Goal: Obtain resource: Download file/media

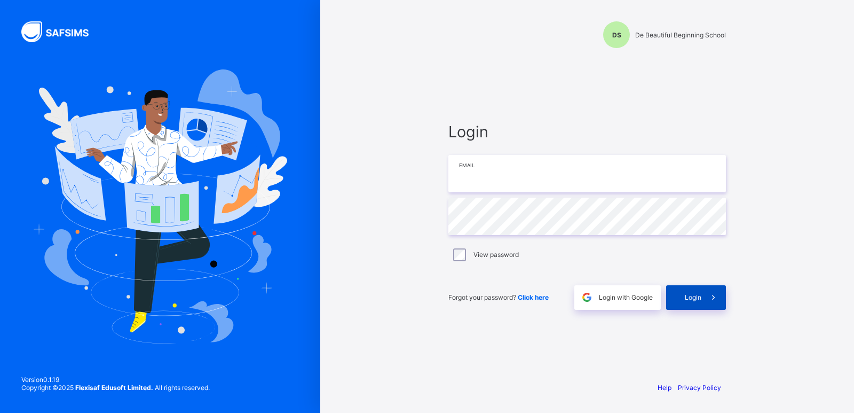
type input "**********"
click at [685, 297] on span "Login" at bounding box center [693, 297] width 17 height 8
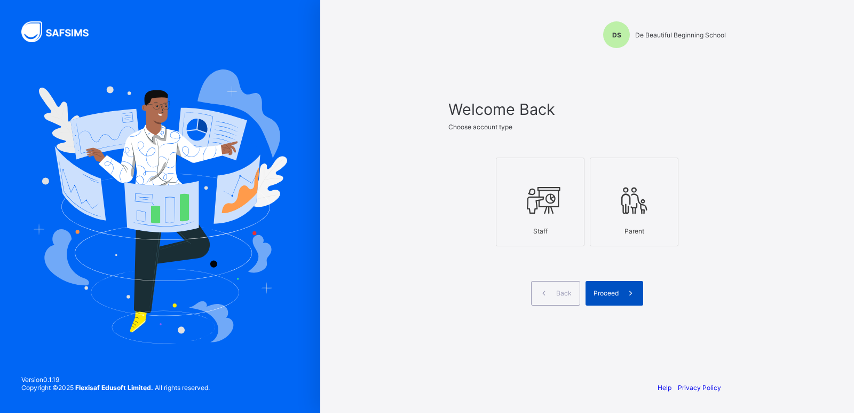
click at [596, 290] on span "Proceed" at bounding box center [606, 293] width 25 height 8
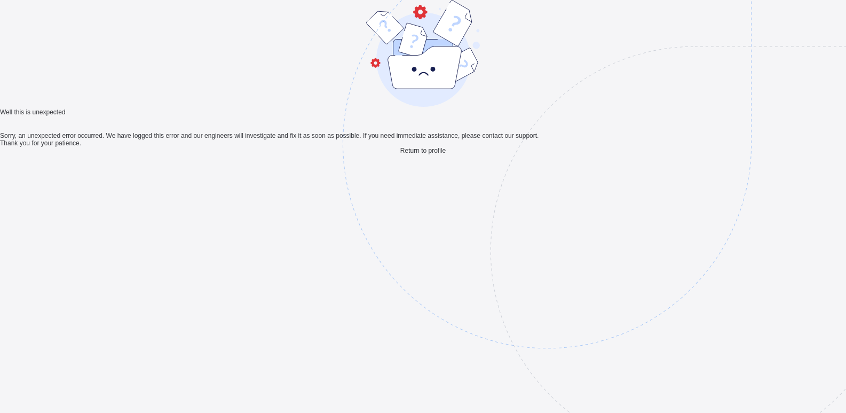
click at [406, 154] on span "Return to profile" at bounding box center [422, 150] width 45 height 7
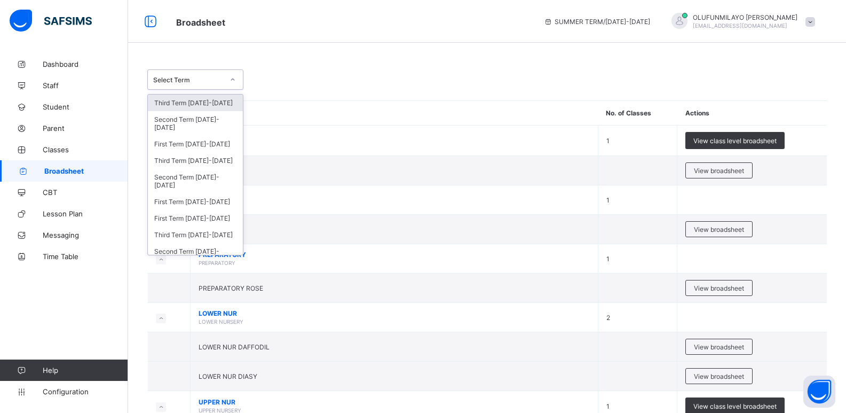
click at [212, 81] on div "Select Term" at bounding box center [188, 80] width 70 height 8
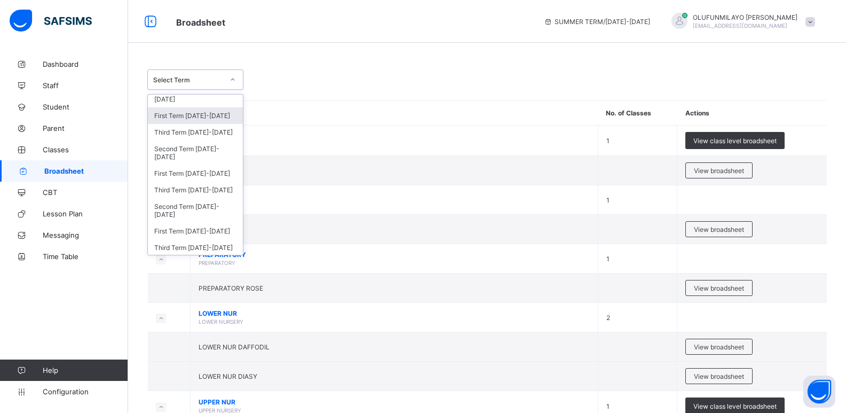
click at [194, 119] on div "First Term 2021-2022" at bounding box center [195, 115] width 95 height 17
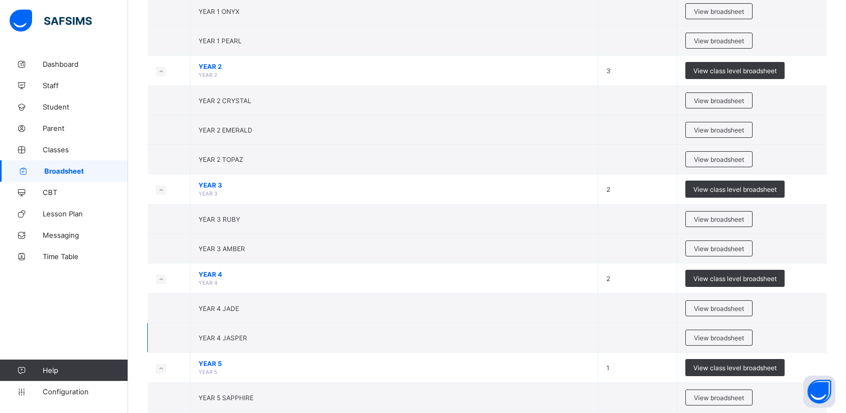
scroll to position [641, 0]
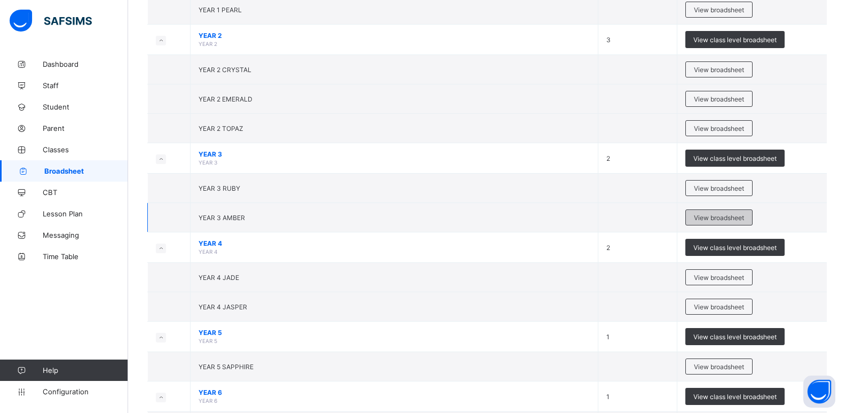
click at [700, 215] on span "View broadsheet" at bounding box center [719, 218] width 50 height 8
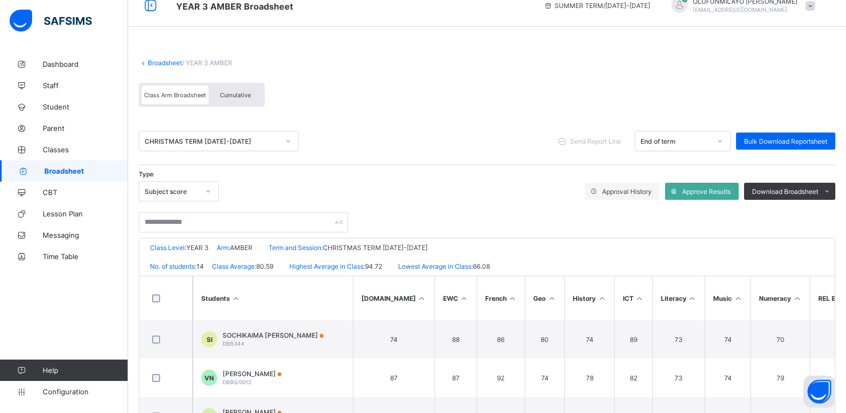
scroll to position [7, 0]
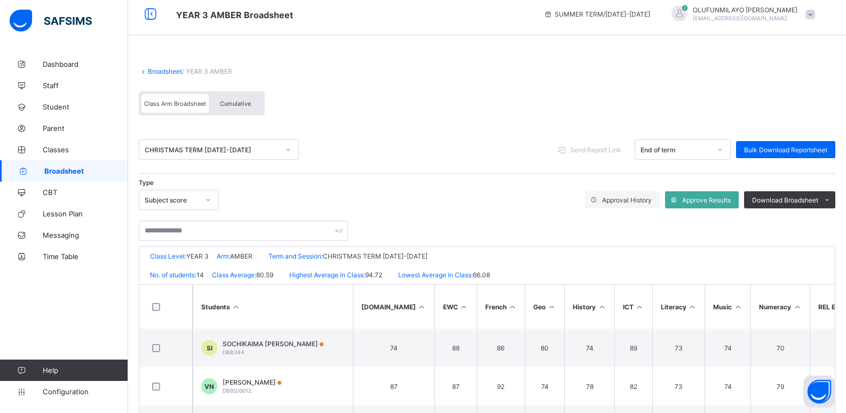
click at [72, 171] on span "Broadsheet" at bounding box center [86, 171] width 84 height 9
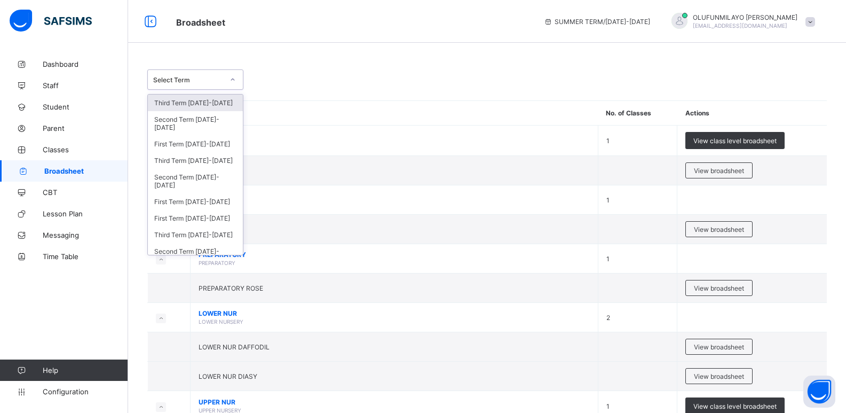
click at [198, 83] on div "Select Term" at bounding box center [188, 80] width 70 height 8
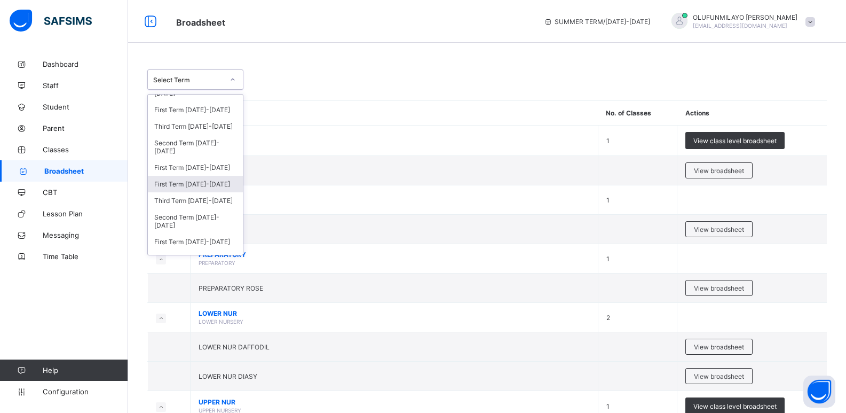
scroll to position [53, 0]
click at [200, 184] on div "Third Term 2021-2022" at bounding box center [195, 181] width 95 height 17
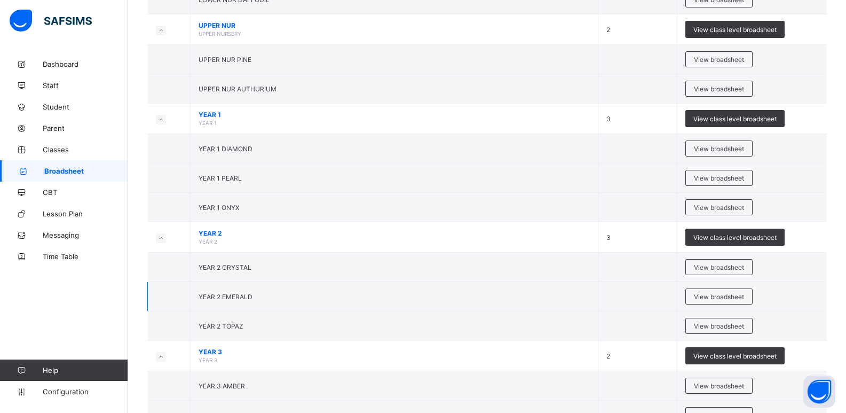
scroll to position [480, 0]
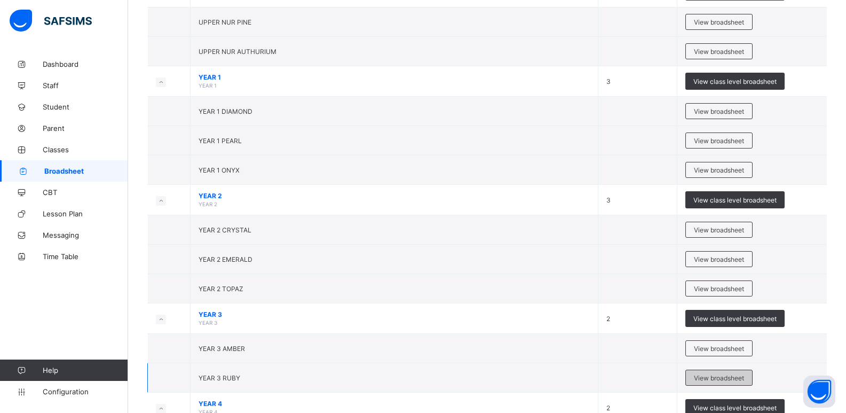
click at [715, 377] on span "View broadsheet" at bounding box center [719, 378] width 50 height 8
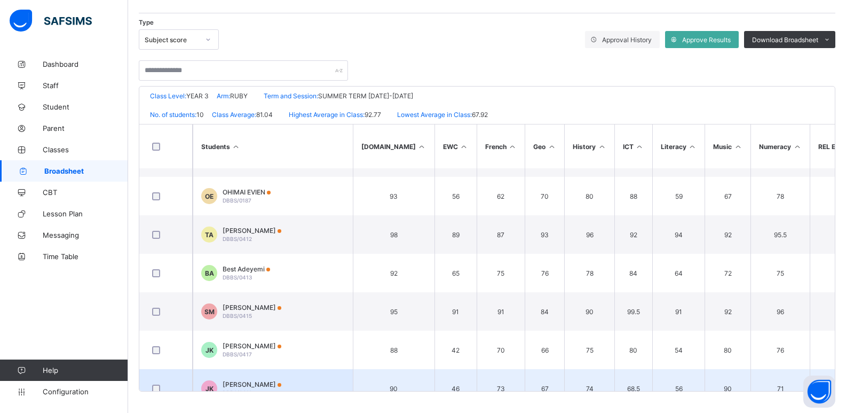
scroll to position [166, 0]
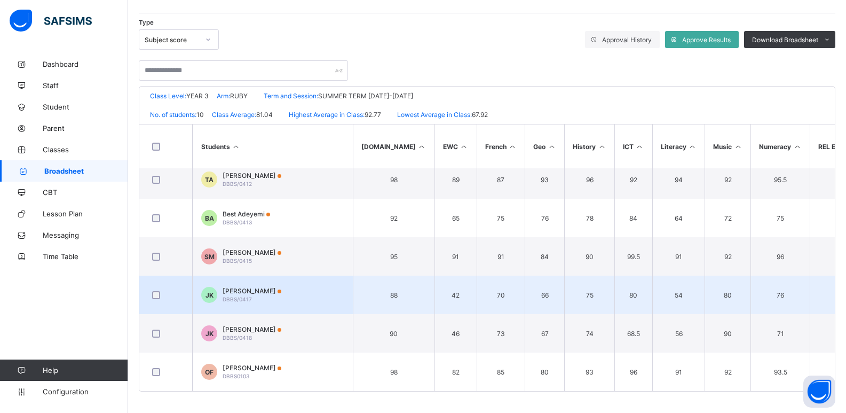
click at [281, 294] on div "Joseph Kayode-Ajayi DBBS/0417" at bounding box center [252, 295] width 59 height 16
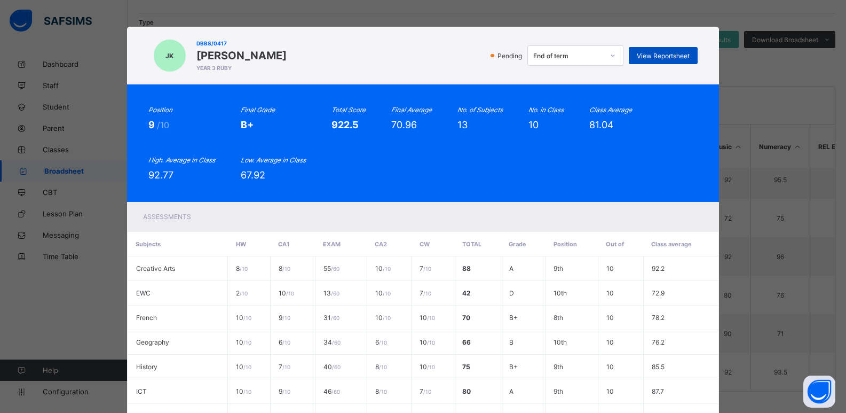
click at [646, 57] on span "View Reportsheet" at bounding box center [663, 56] width 53 height 8
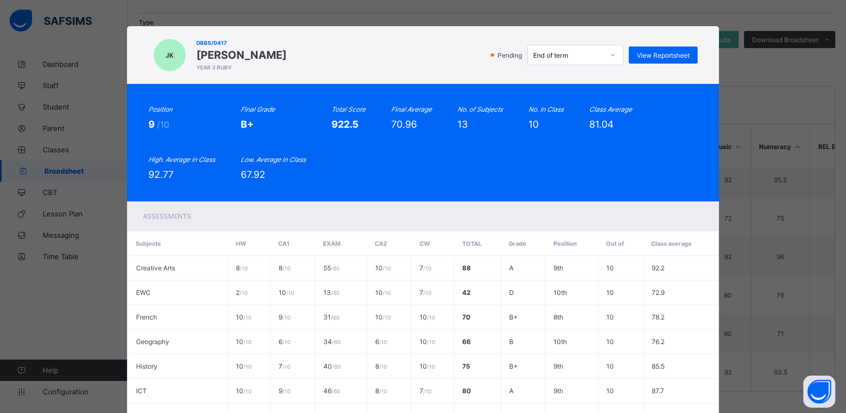
scroll to position [274, 0]
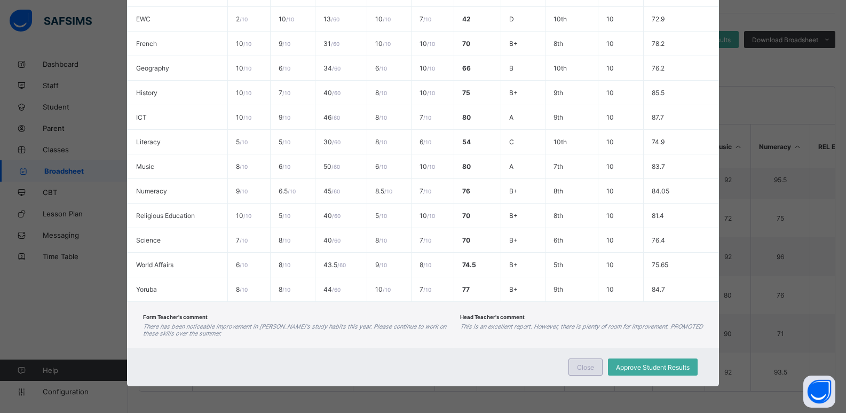
click at [574, 369] on div "Close" at bounding box center [586, 366] width 34 height 17
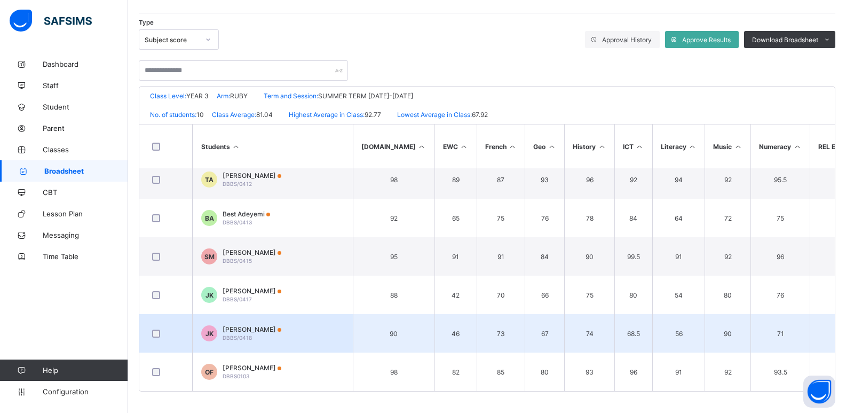
click at [255, 335] on div "Judah Kayode-Ajayi DBBS/0418" at bounding box center [252, 333] width 59 height 16
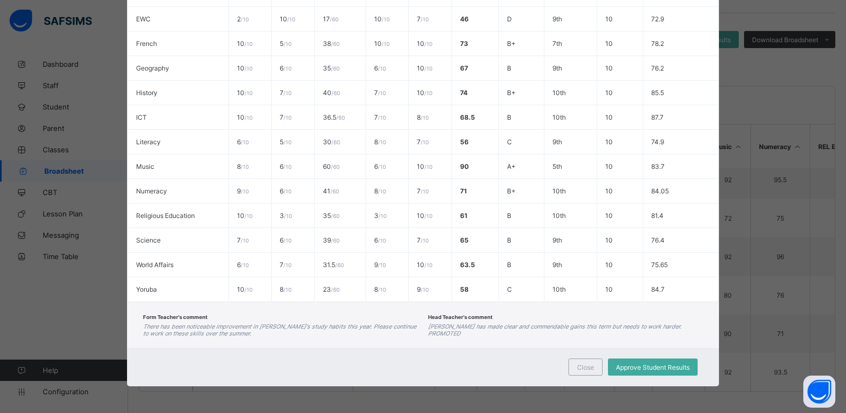
scroll to position [0, 0]
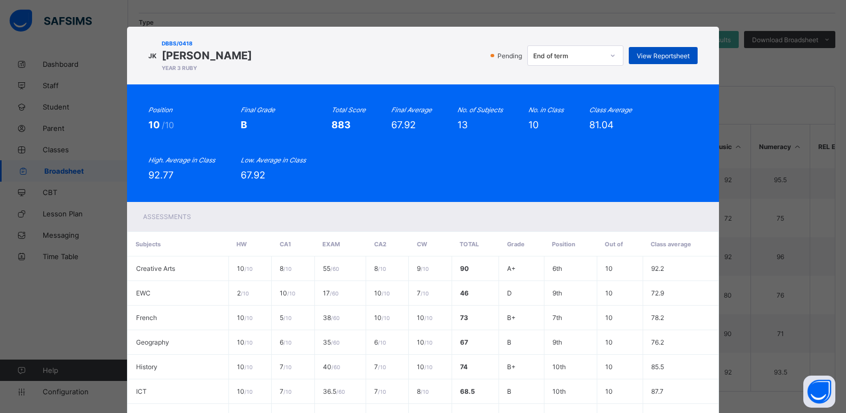
click at [657, 54] on span "View Reportsheet" at bounding box center [663, 56] width 53 height 8
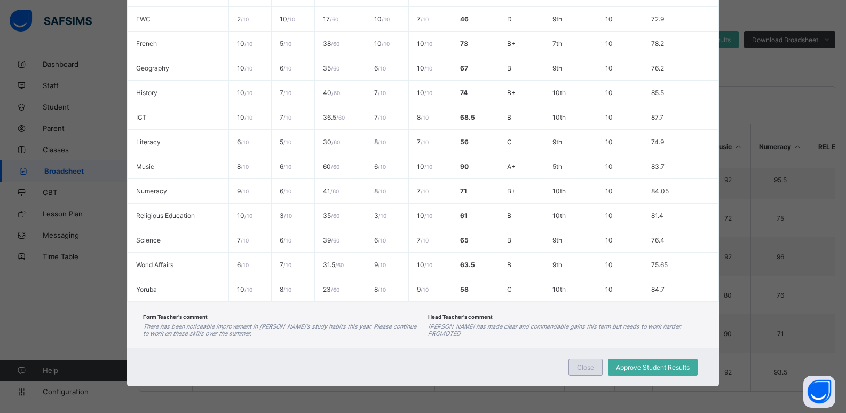
click at [577, 366] on span "Close" at bounding box center [585, 367] width 17 height 8
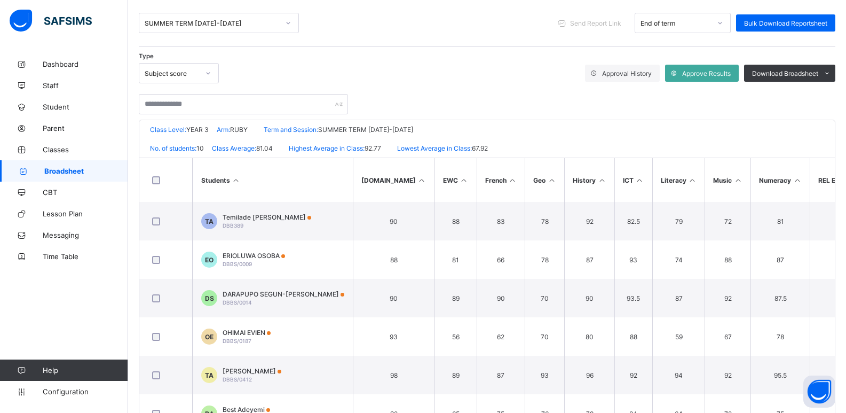
scroll to position [7, 0]
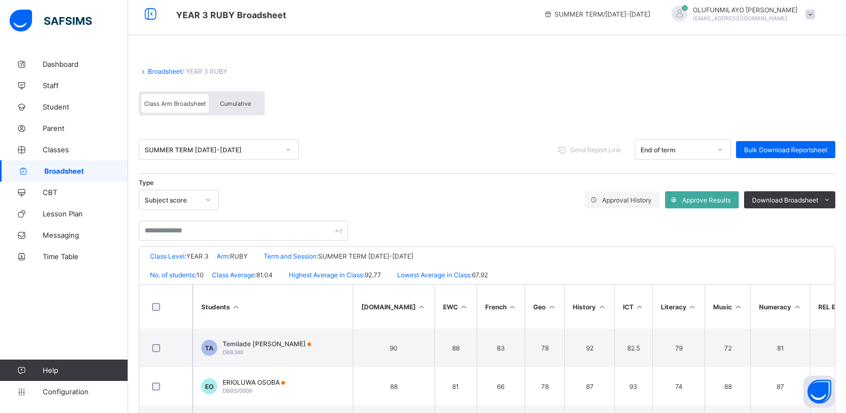
click at [177, 151] on div "SUMMER TERM 2021-2022" at bounding box center [212, 150] width 135 height 8
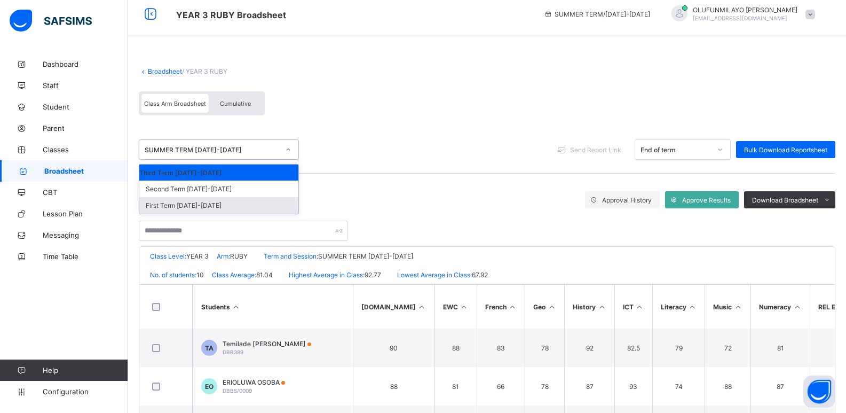
click at [196, 207] on div "First Term 2021-2022" at bounding box center [218, 205] width 159 height 17
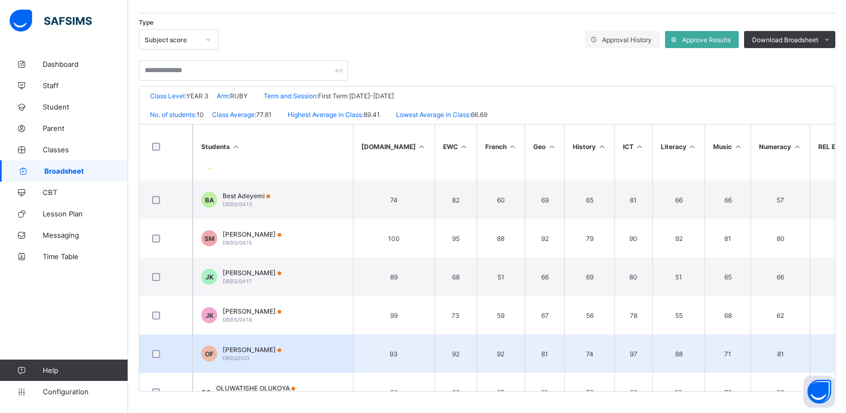
scroll to position [166, 0]
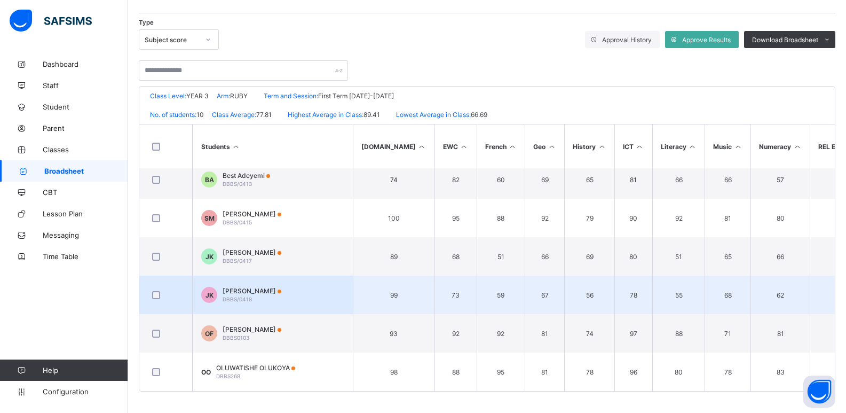
click at [291, 289] on td "JK Judah Kayode-Ajayi DBBS/0418" at bounding box center [273, 294] width 160 height 38
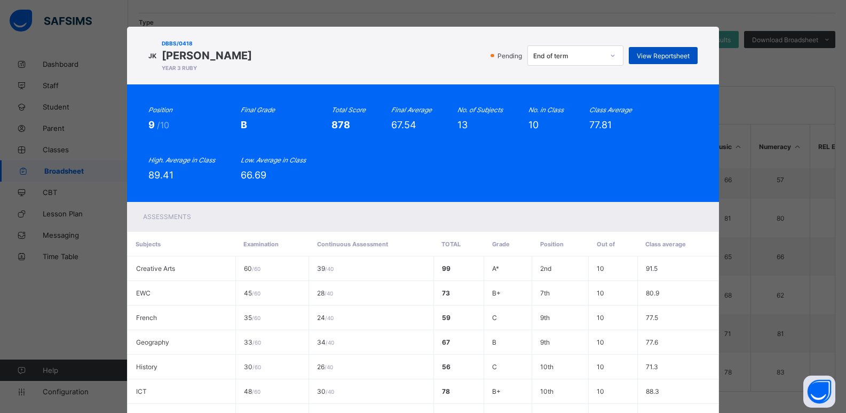
click at [673, 58] on span "View Reportsheet" at bounding box center [663, 56] width 53 height 8
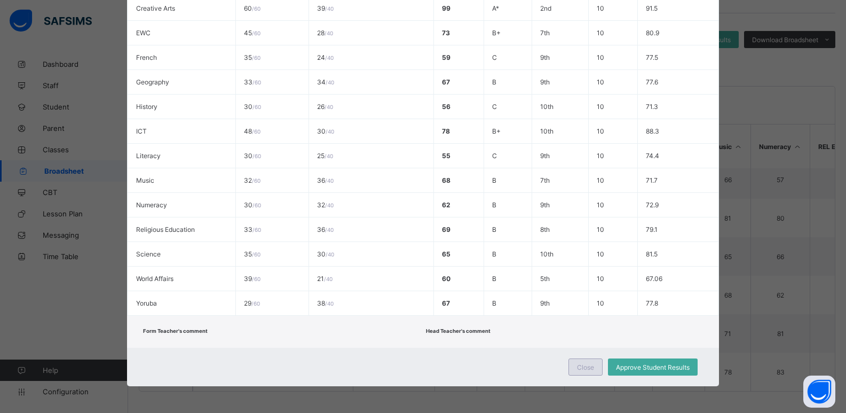
click at [573, 366] on div "Close" at bounding box center [586, 366] width 34 height 17
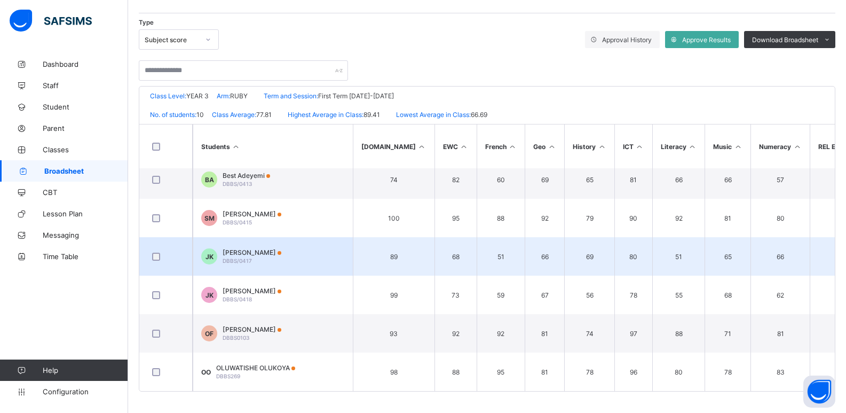
click at [242, 251] on span "Joseph Kayode-Ajayi" at bounding box center [252, 252] width 59 height 8
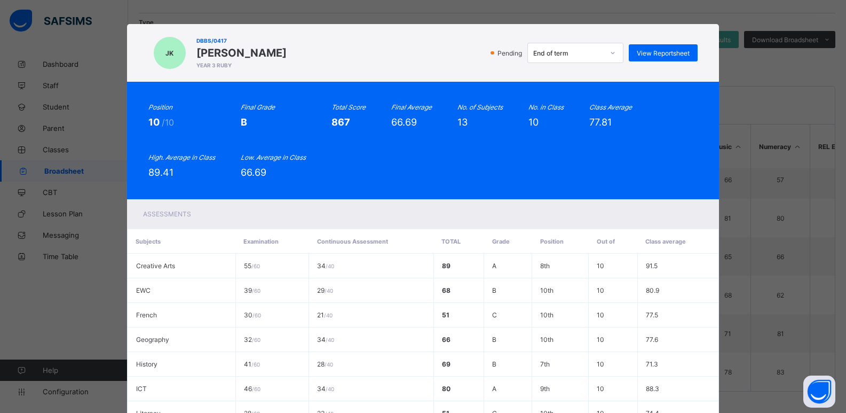
scroll to position [0, 0]
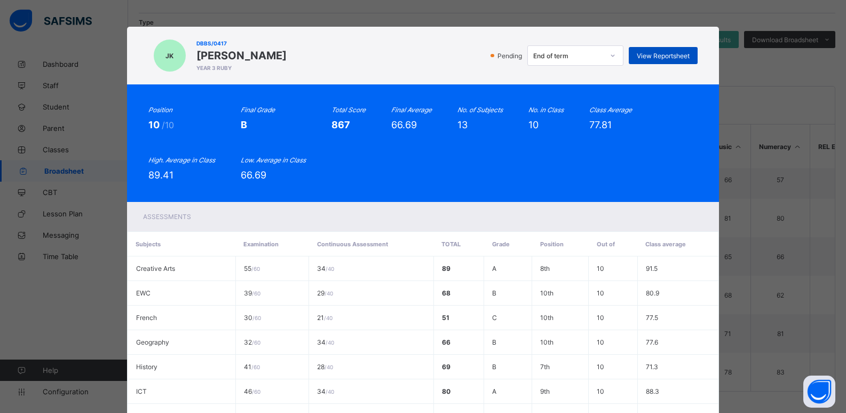
click at [648, 55] on span "View Reportsheet" at bounding box center [663, 56] width 53 height 8
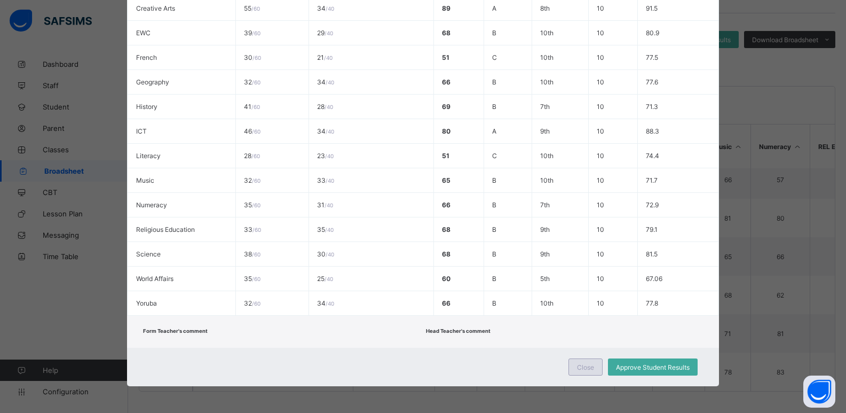
click at [580, 373] on div "Close" at bounding box center [586, 366] width 34 height 17
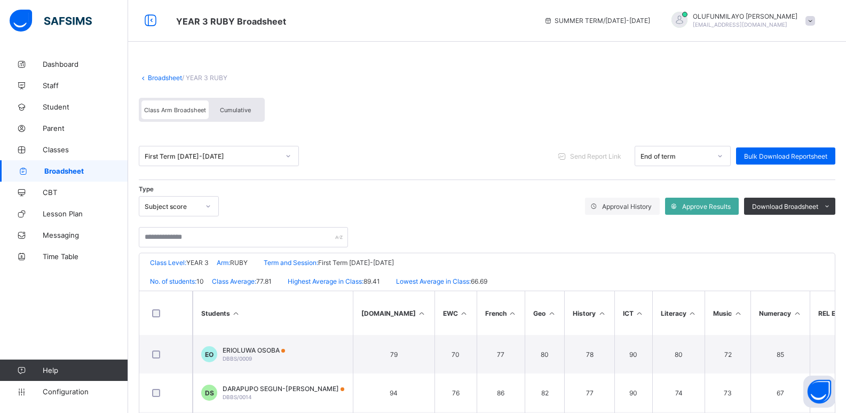
scroll to position [0, 0]
click at [156, 78] on link "Broadsheet" at bounding box center [165, 79] width 34 height 8
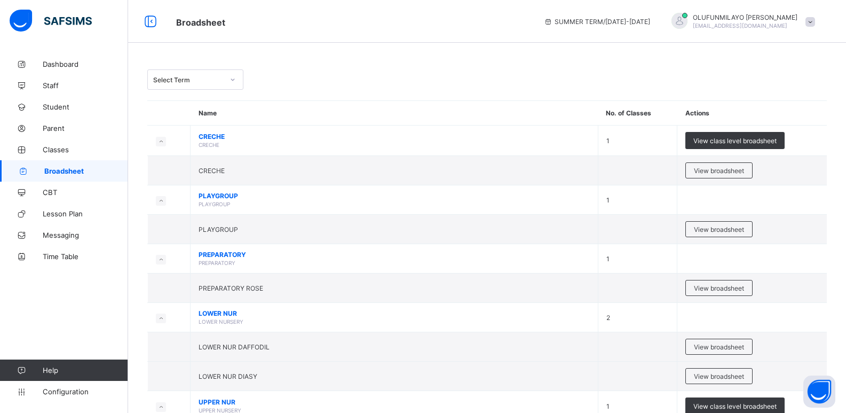
click at [172, 81] on div "Select Term" at bounding box center [188, 80] width 70 height 8
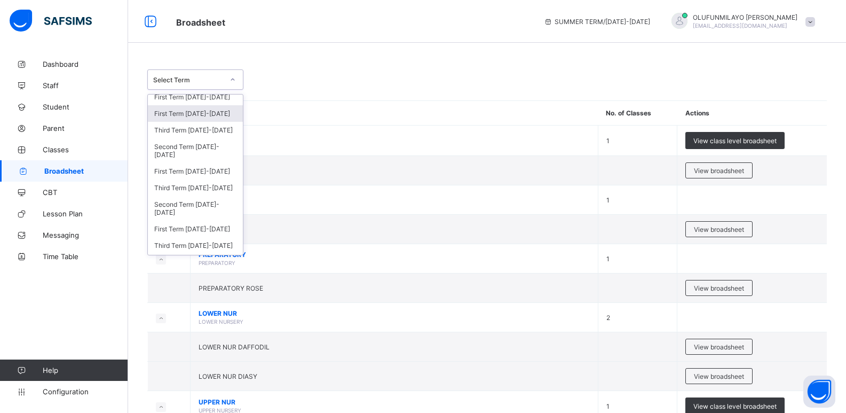
scroll to position [107, 0]
click at [191, 187] on div "Third Term 2020-2021" at bounding box center [195, 185] width 95 height 17
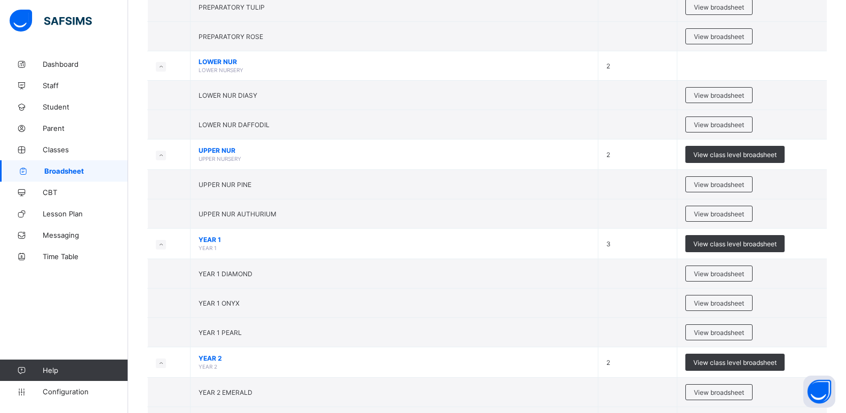
scroll to position [480, 0]
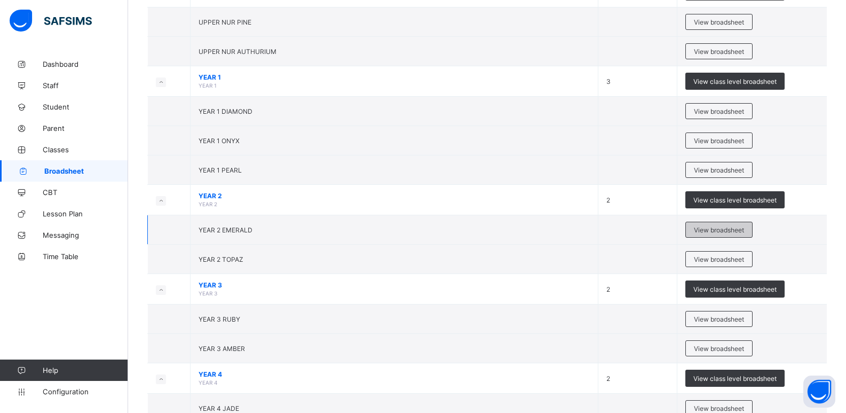
click at [715, 225] on div "View broadsheet" at bounding box center [718, 230] width 67 height 16
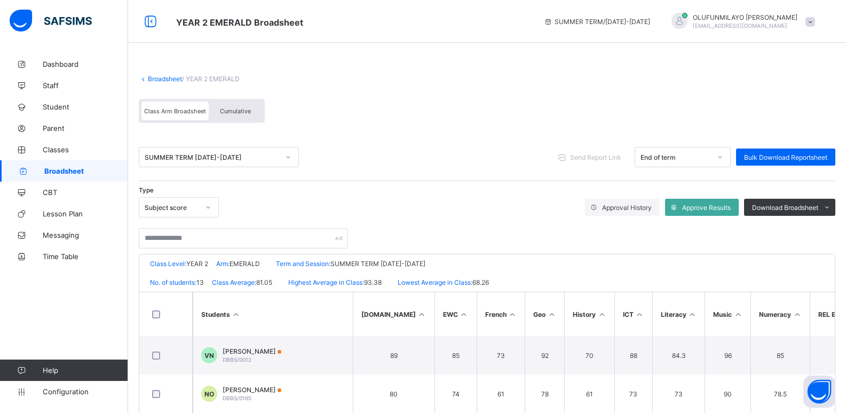
click at [165, 80] on link "Broadsheet" at bounding box center [165, 79] width 34 height 8
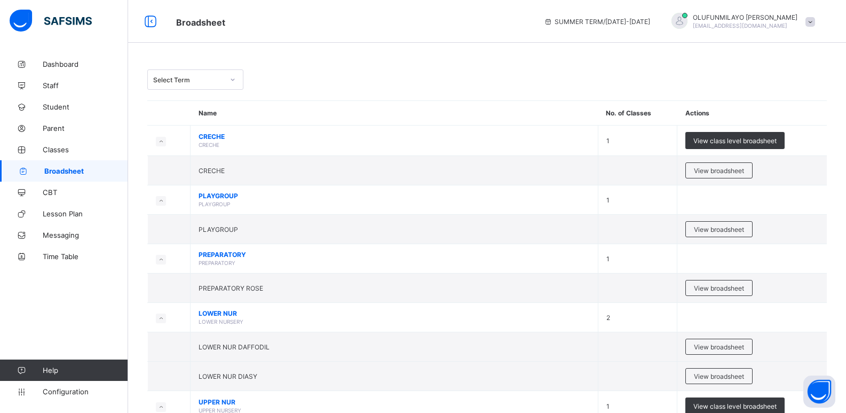
click at [194, 73] on div "Select Term" at bounding box center [185, 79] width 75 height 15
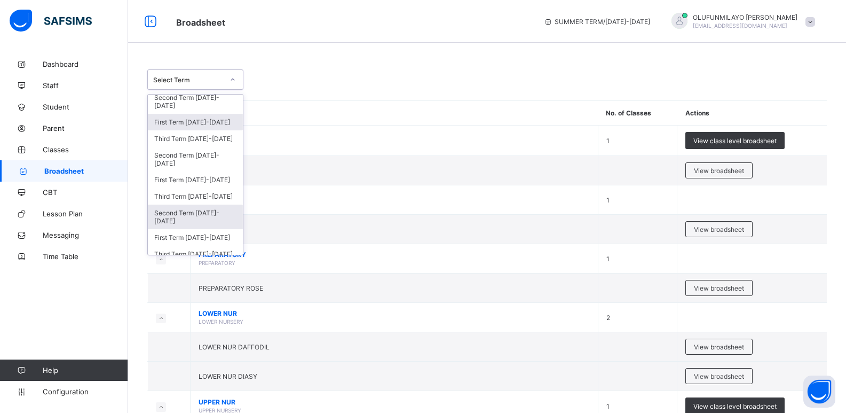
scroll to position [160, 0]
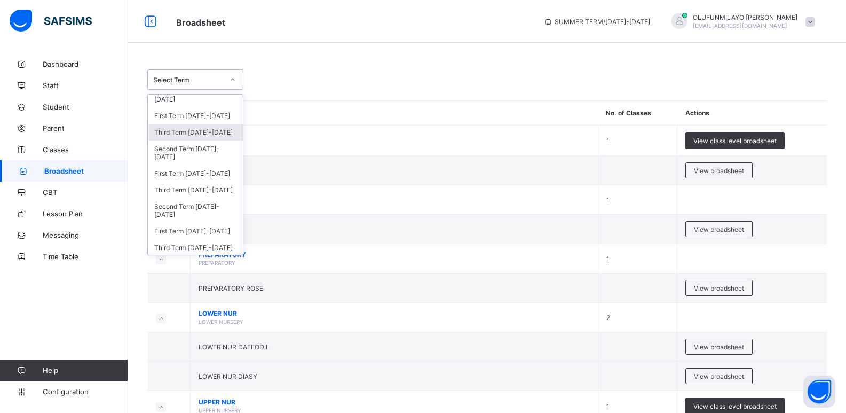
click at [193, 135] on div "Third Term 2020-2021" at bounding box center [195, 132] width 95 height 17
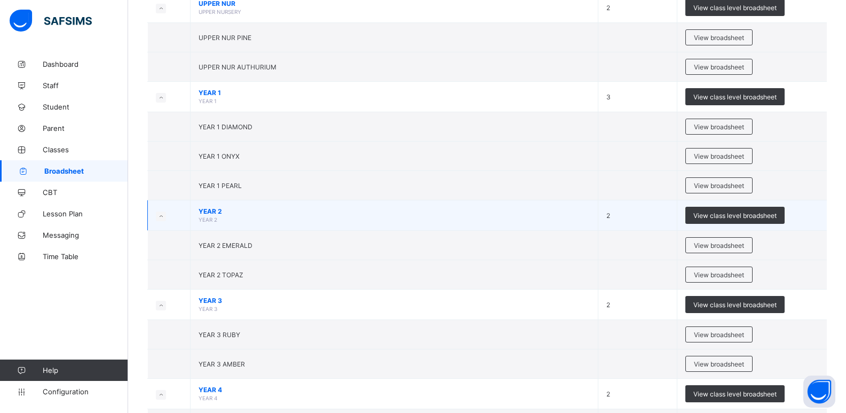
scroll to position [587, 0]
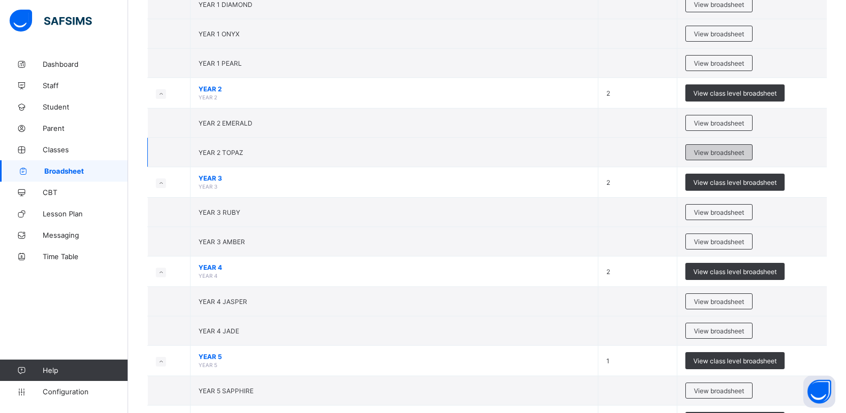
click at [720, 150] on span "View broadsheet" at bounding box center [719, 152] width 50 height 8
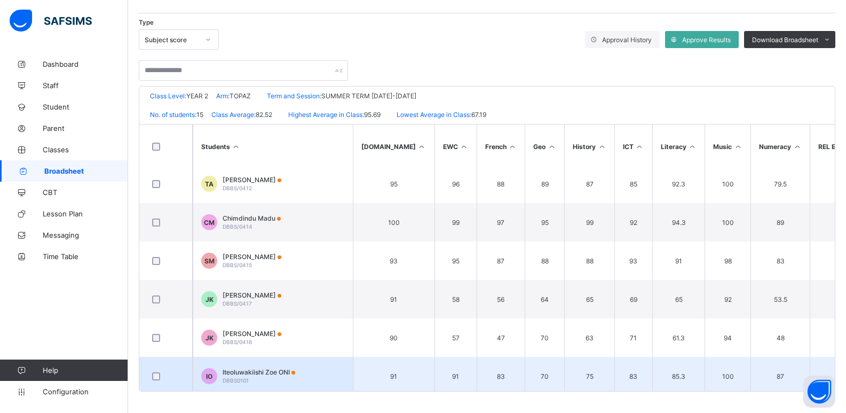
scroll to position [320, 0]
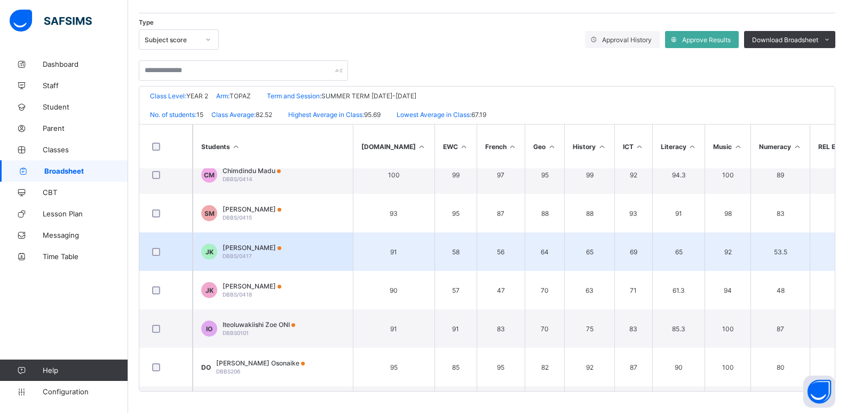
click at [277, 249] on span "Joseph Kayode-Ajayi" at bounding box center [252, 247] width 59 height 8
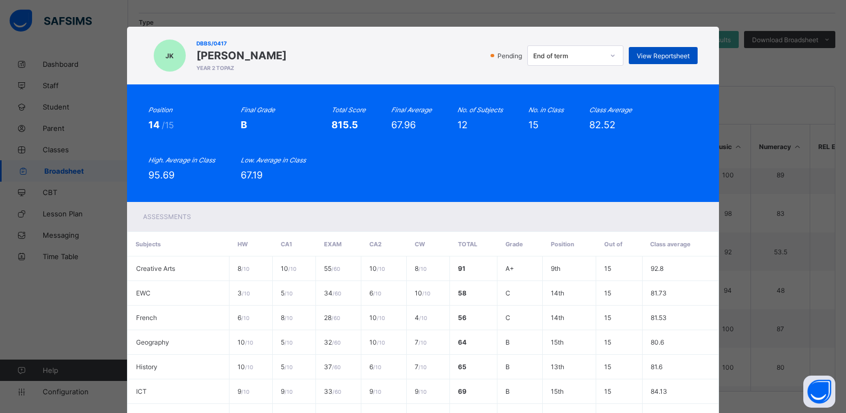
click at [654, 58] on span "View Reportsheet" at bounding box center [663, 56] width 53 height 8
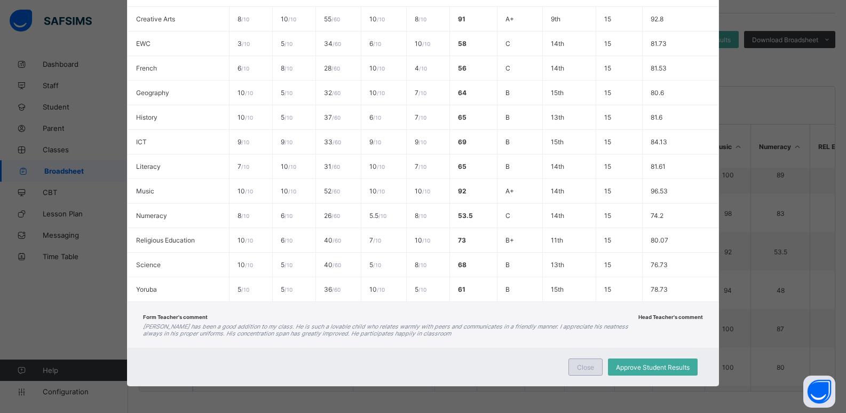
click at [586, 365] on span "Close" at bounding box center [585, 367] width 17 height 8
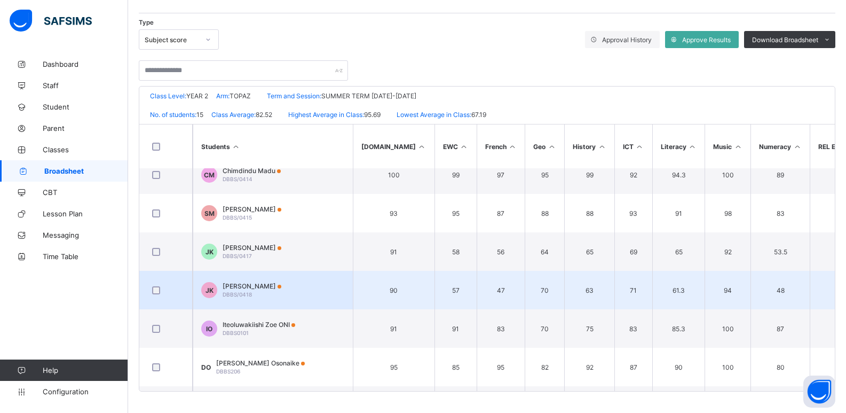
click at [274, 293] on div "Judah Kayode-Ajayi DBBS/0418" at bounding box center [252, 290] width 59 height 16
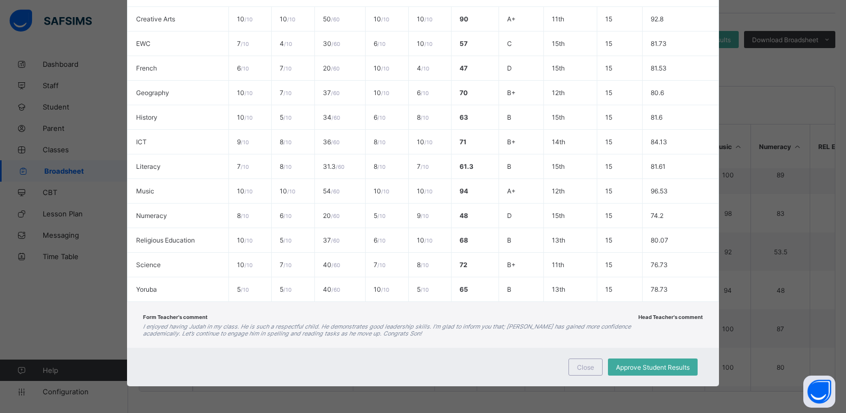
scroll to position [0, 0]
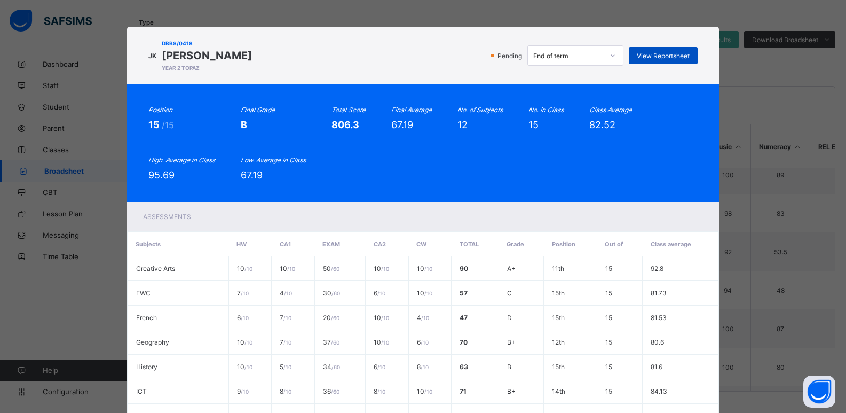
click at [646, 50] on div "View Reportsheet" at bounding box center [663, 55] width 69 height 17
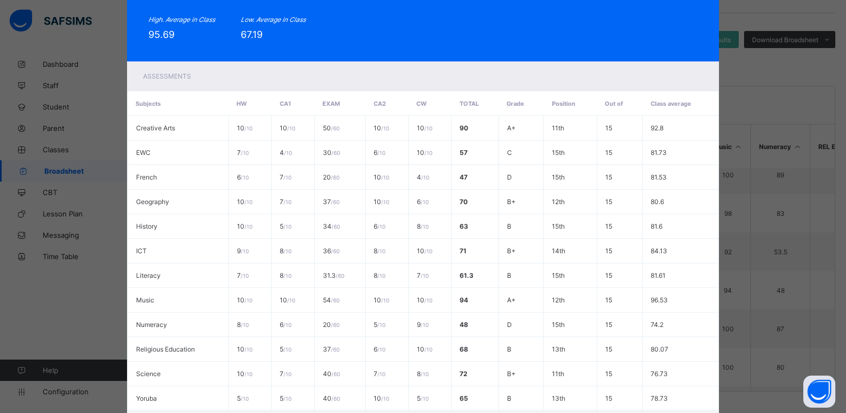
scroll to position [249, 0]
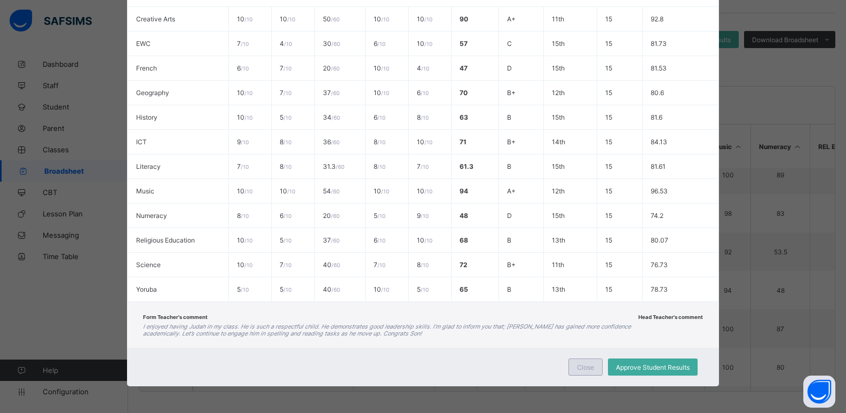
click at [578, 370] on span "Close" at bounding box center [585, 367] width 17 height 8
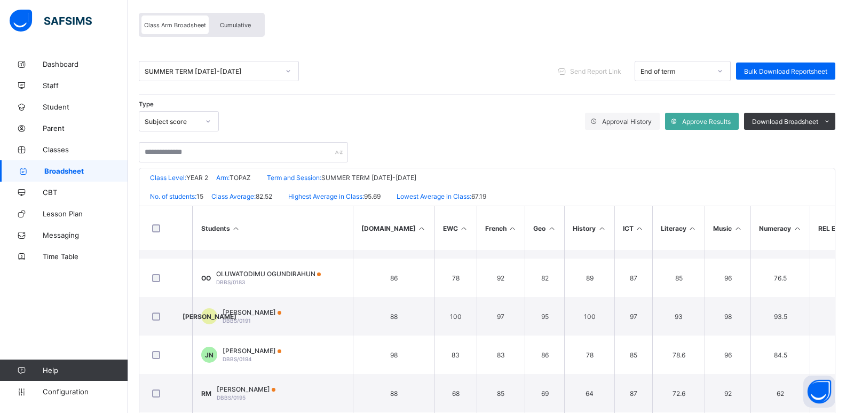
scroll to position [7, 0]
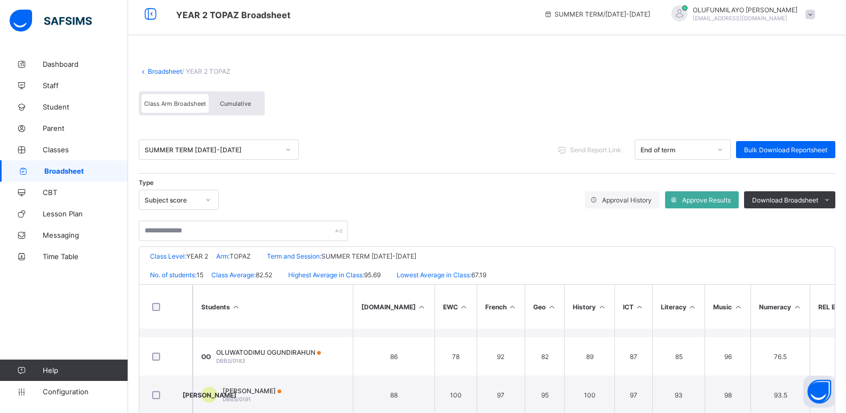
click at [159, 69] on link "Broadsheet" at bounding box center [165, 71] width 34 height 8
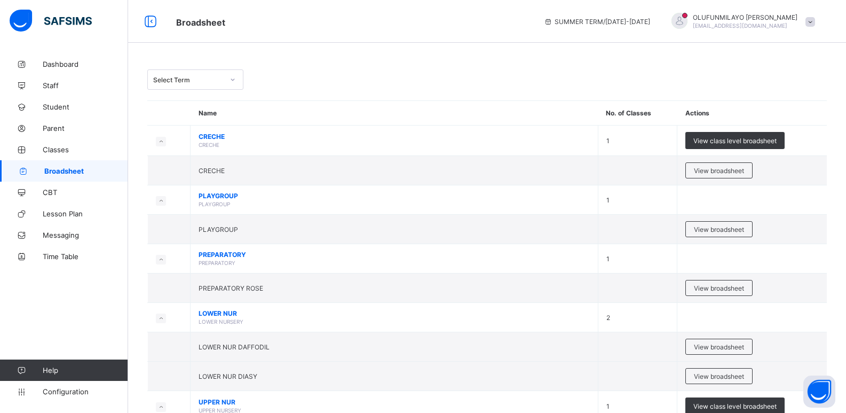
click at [233, 81] on icon at bounding box center [233, 79] width 6 height 11
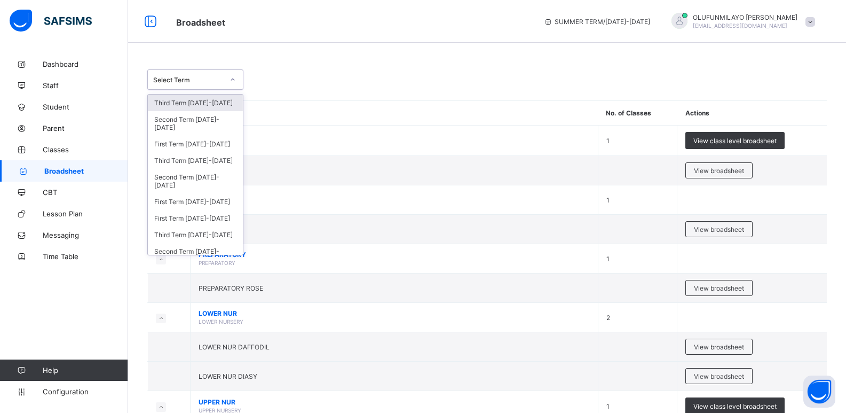
click at [201, 105] on div "Third Term 2024-2025" at bounding box center [195, 102] width 95 height 17
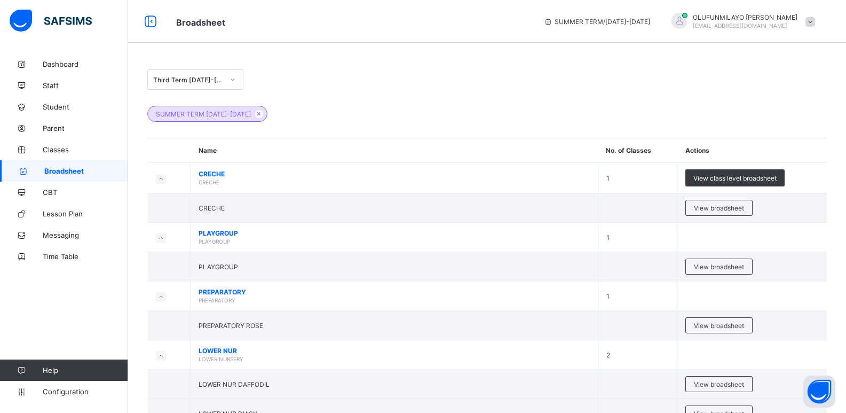
click at [190, 78] on div "Third Term 2024-2025" at bounding box center [188, 80] width 70 height 8
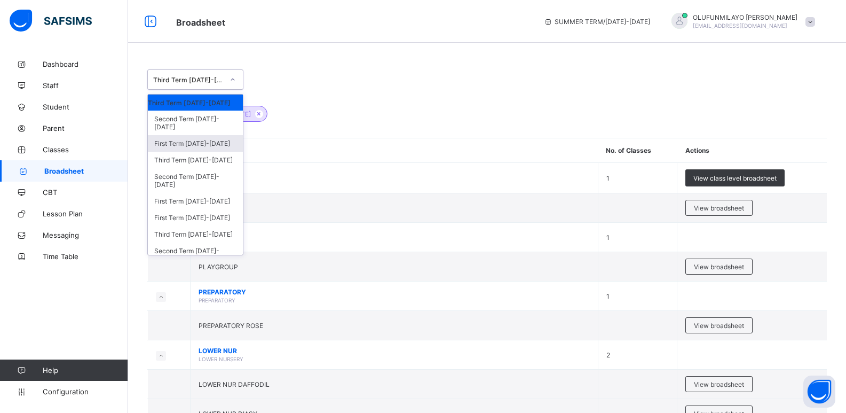
click at [182, 147] on div "First Term 2024-2025" at bounding box center [195, 143] width 95 height 17
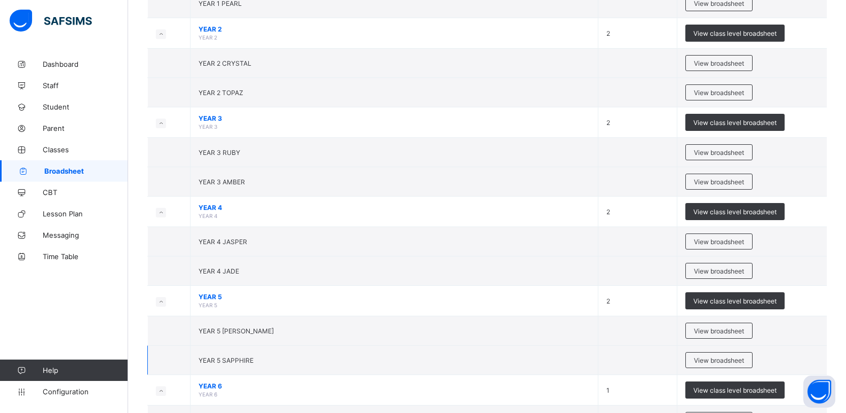
scroll to position [608, 0]
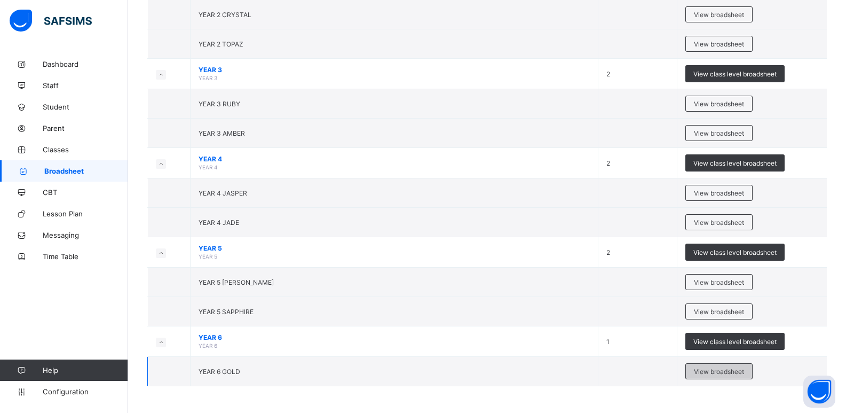
click at [725, 368] on span "View broadsheet" at bounding box center [719, 371] width 50 height 8
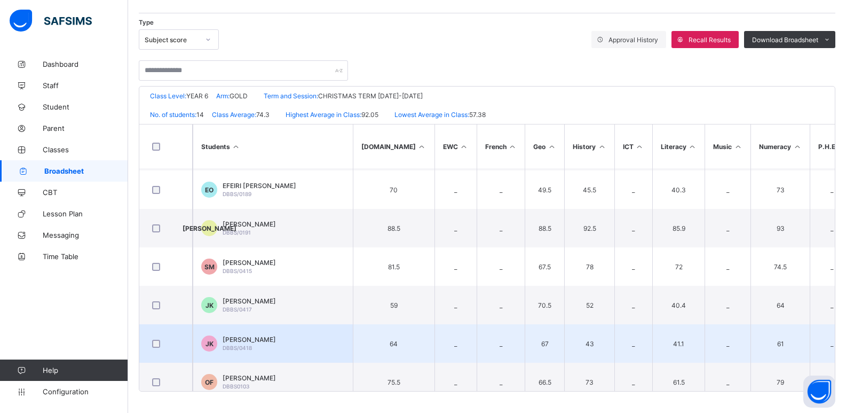
scroll to position [320, 0]
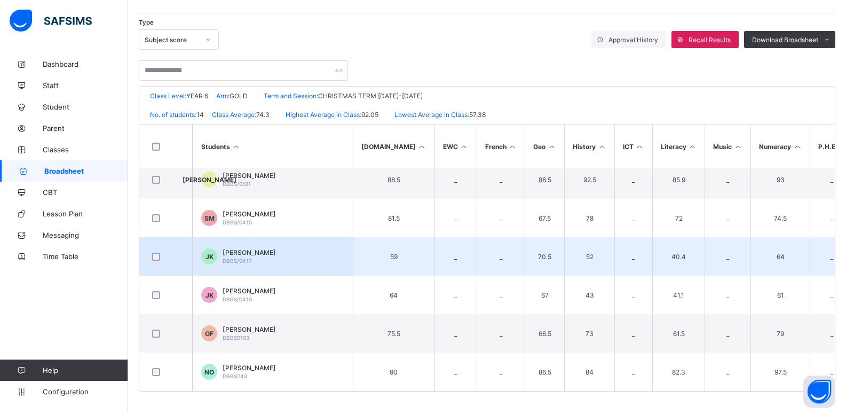
click at [276, 249] on span "Joseph Kayode-Ajayi" at bounding box center [249, 252] width 53 height 8
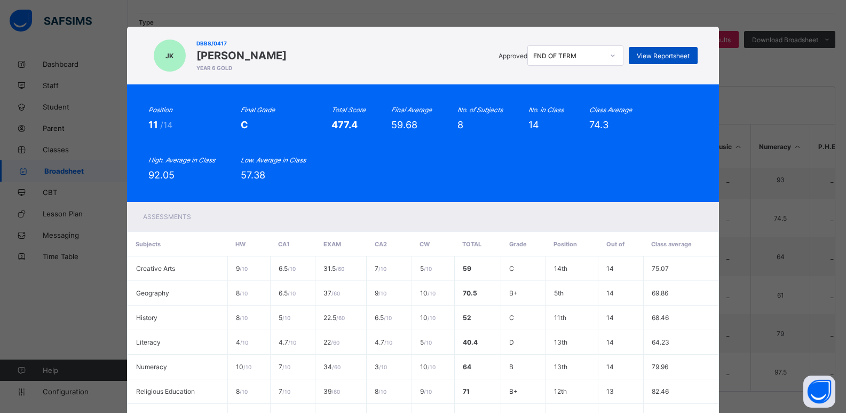
click at [638, 55] on span "View Reportsheet" at bounding box center [663, 56] width 53 height 8
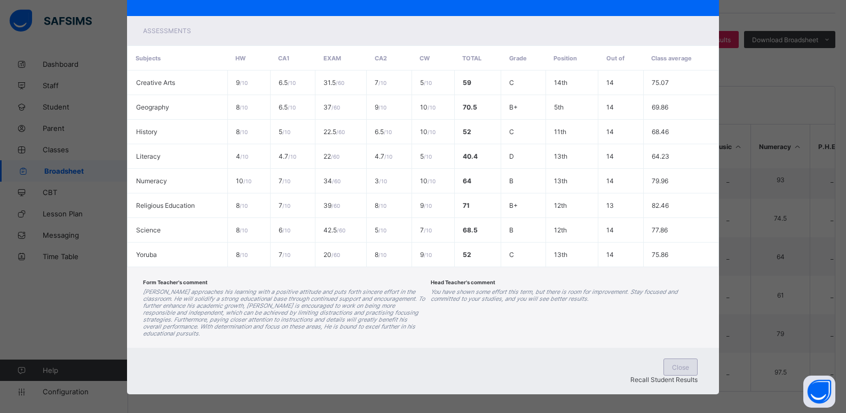
click at [672, 365] on span "Close" at bounding box center [680, 367] width 17 height 8
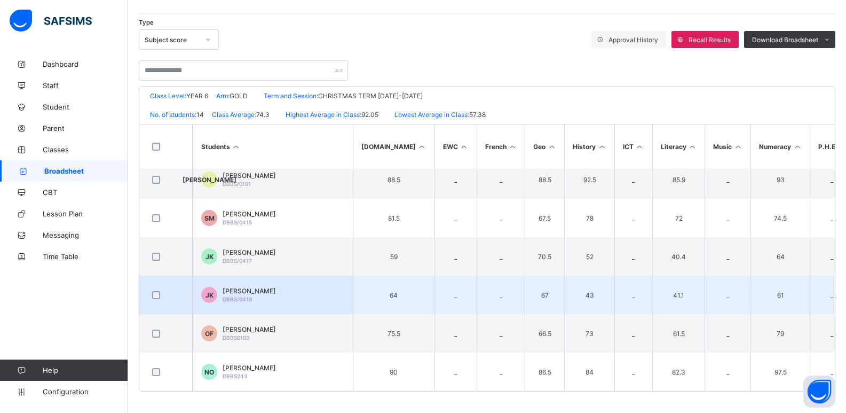
click at [273, 292] on div "Judah Kayode-Ajayi DBBS/0418" at bounding box center [249, 295] width 53 height 16
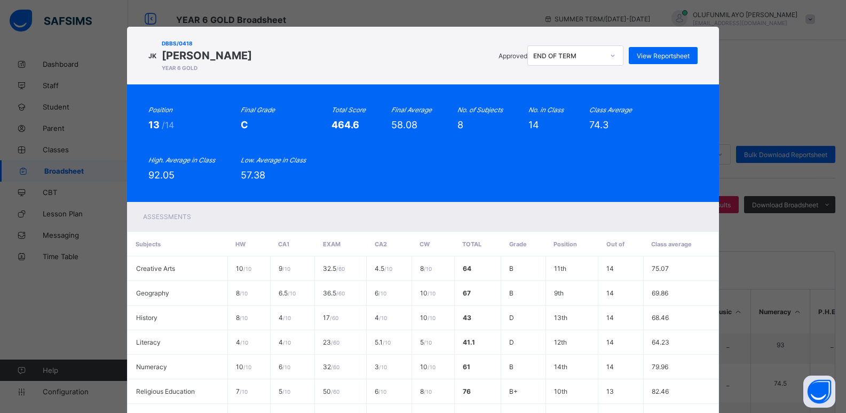
scroll to position [0, 0]
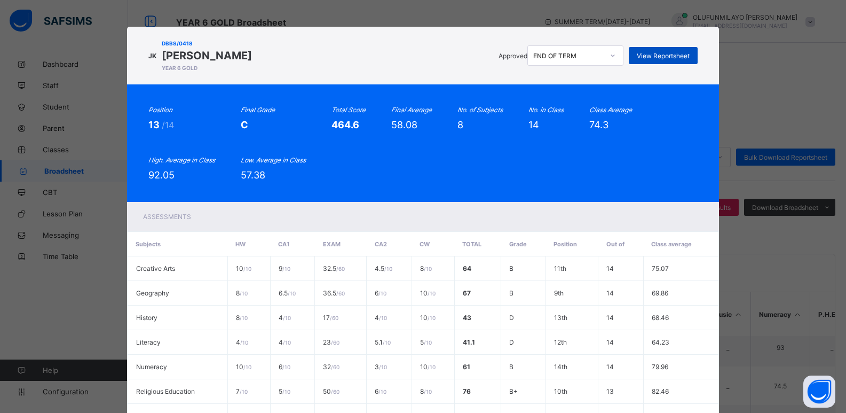
click at [634, 59] on div "View Reportsheet" at bounding box center [663, 55] width 69 height 17
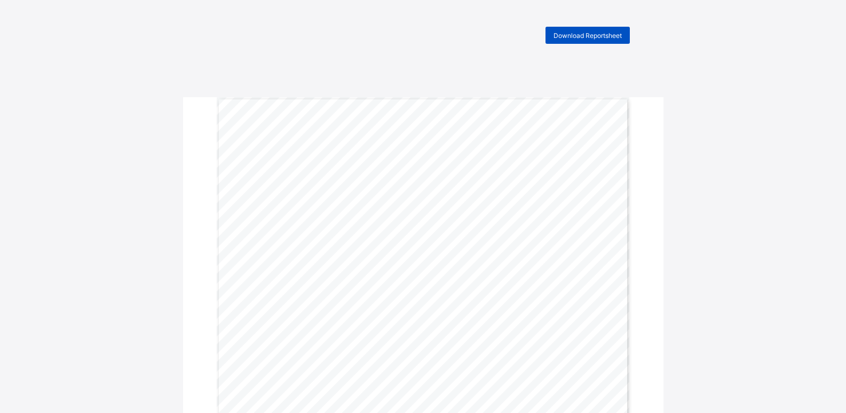
click at [601, 36] on span "Download Reportsheet" at bounding box center [588, 35] width 68 height 8
click at [590, 35] on span "Download Reportsheet" at bounding box center [588, 35] width 68 height 8
click at [583, 39] on span "Download Reportsheet" at bounding box center [588, 35] width 68 height 8
click at [599, 38] on span "Download Reportsheet" at bounding box center [588, 35] width 68 height 8
click at [571, 34] on span "Download Reportsheet" at bounding box center [588, 35] width 68 height 8
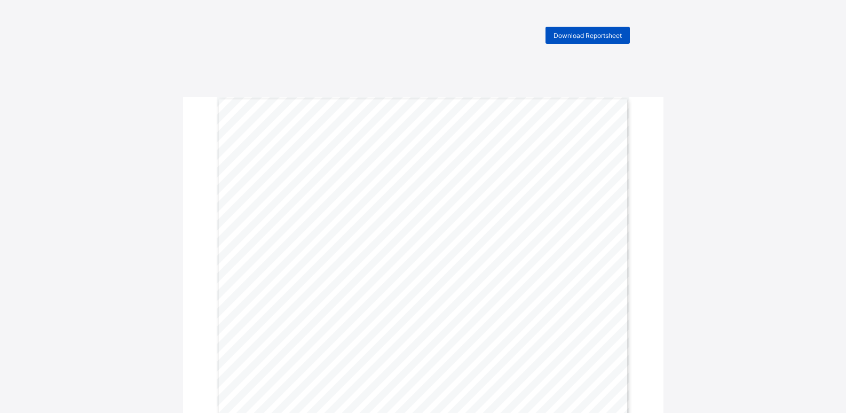
click at [572, 36] on span "Download Reportsheet" at bounding box center [588, 35] width 68 height 8
click at [570, 35] on span "Download Reportsheet" at bounding box center [588, 35] width 68 height 8
click at [607, 38] on span "Download Reportsheet" at bounding box center [588, 35] width 68 height 8
